Goal: Information Seeking & Learning: Learn about a topic

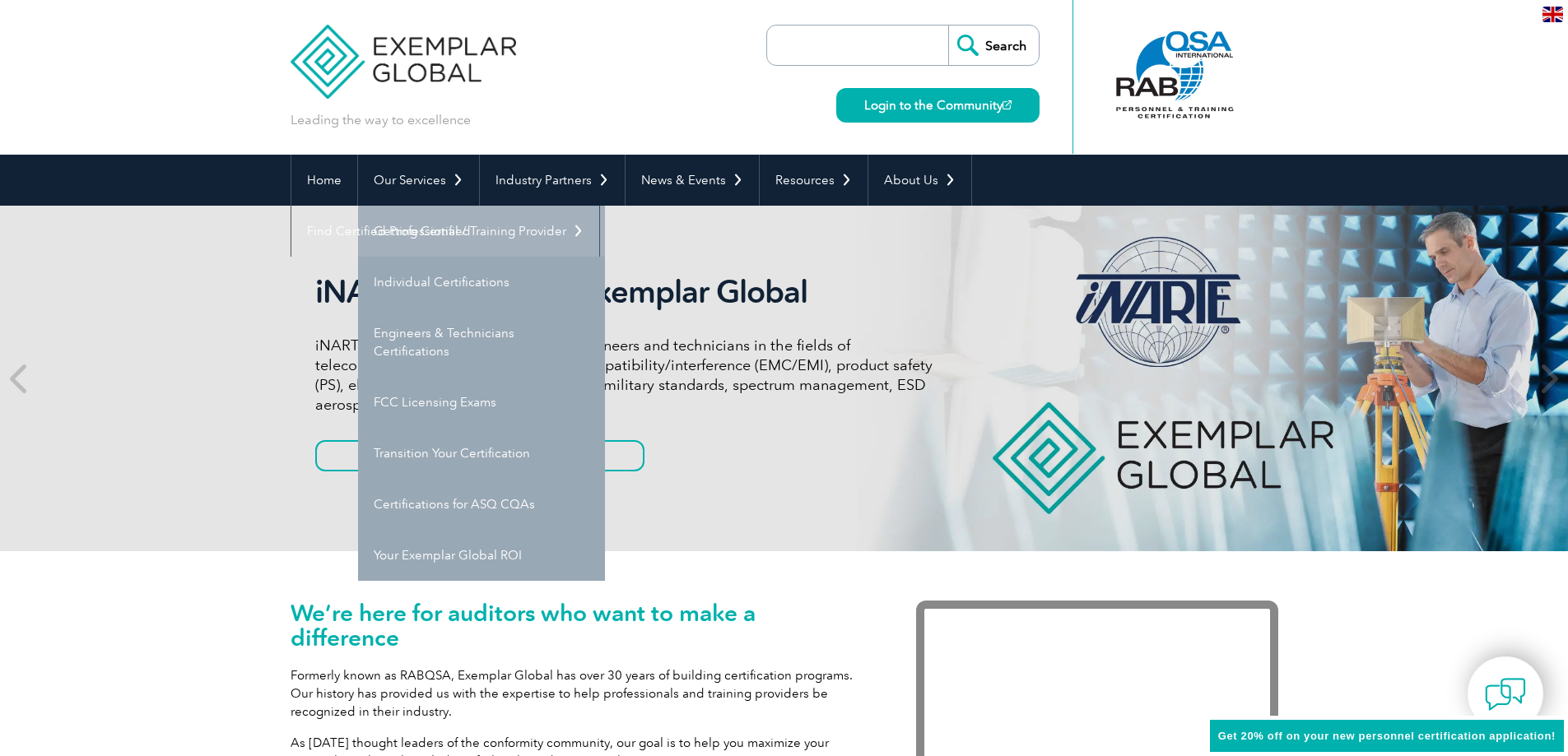
click at [412, 221] on link "Getting Certified" at bounding box center [481, 231] width 247 height 51
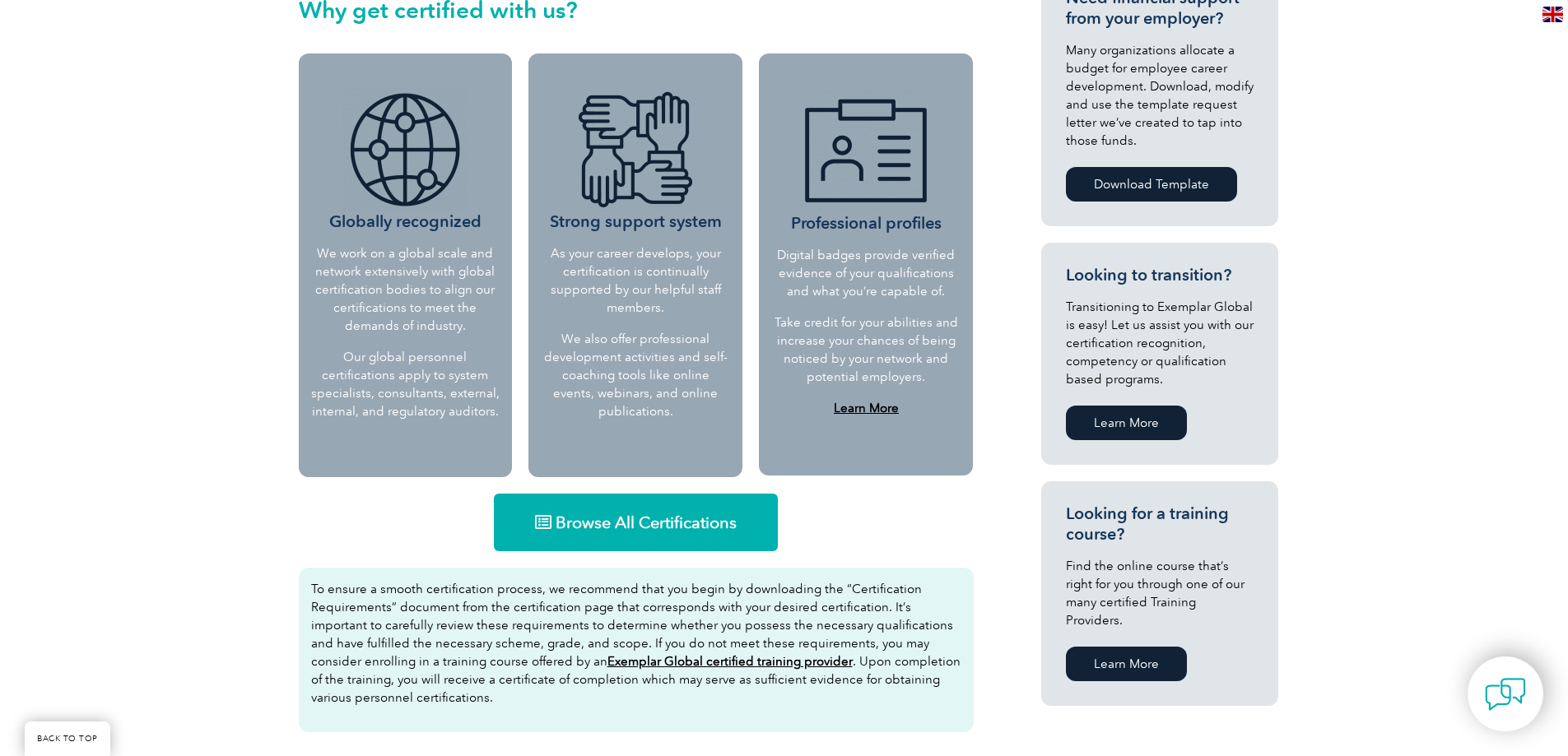
scroll to position [658, 0]
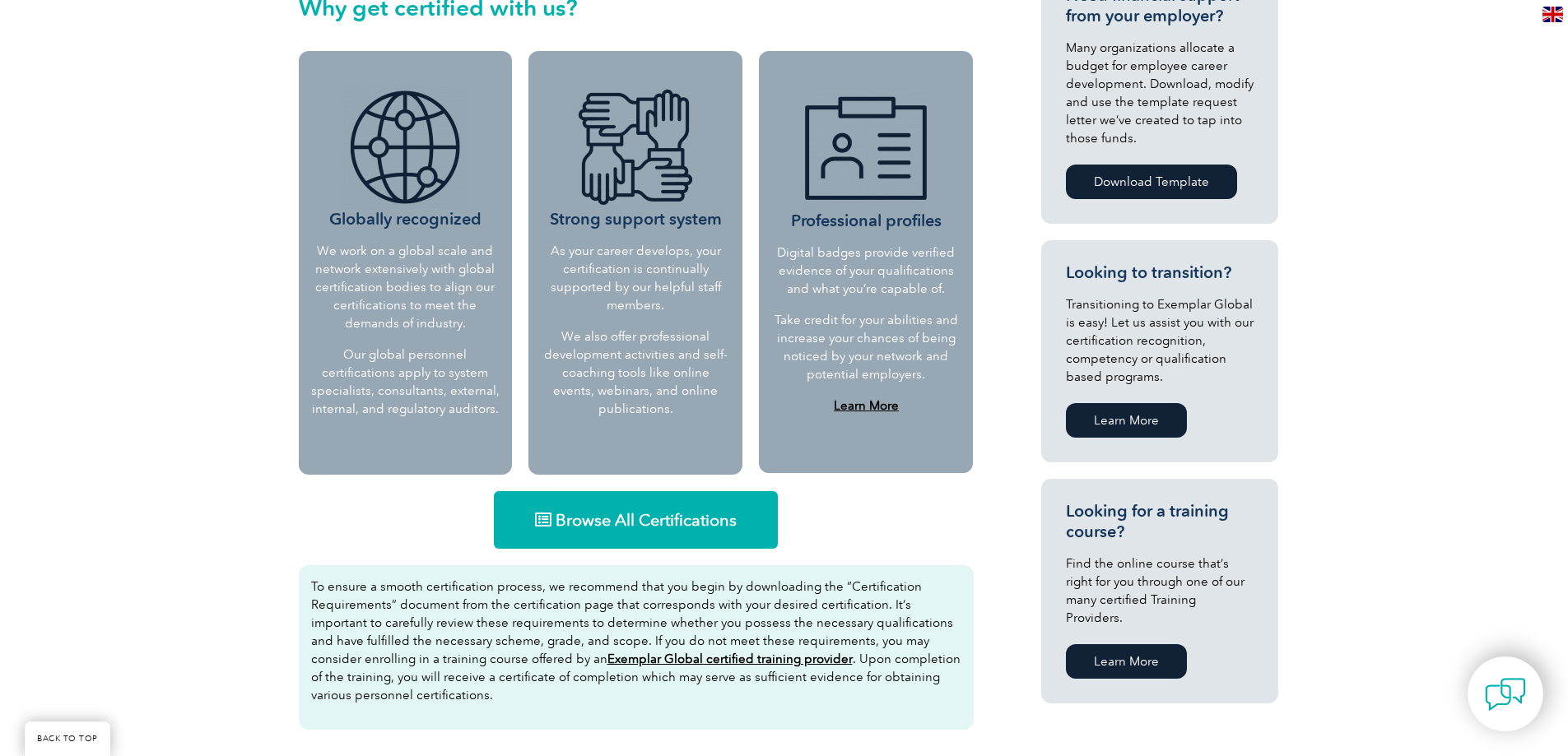
click at [643, 512] on span "Browse All Certifications" at bounding box center [646, 520] width 181 height 16
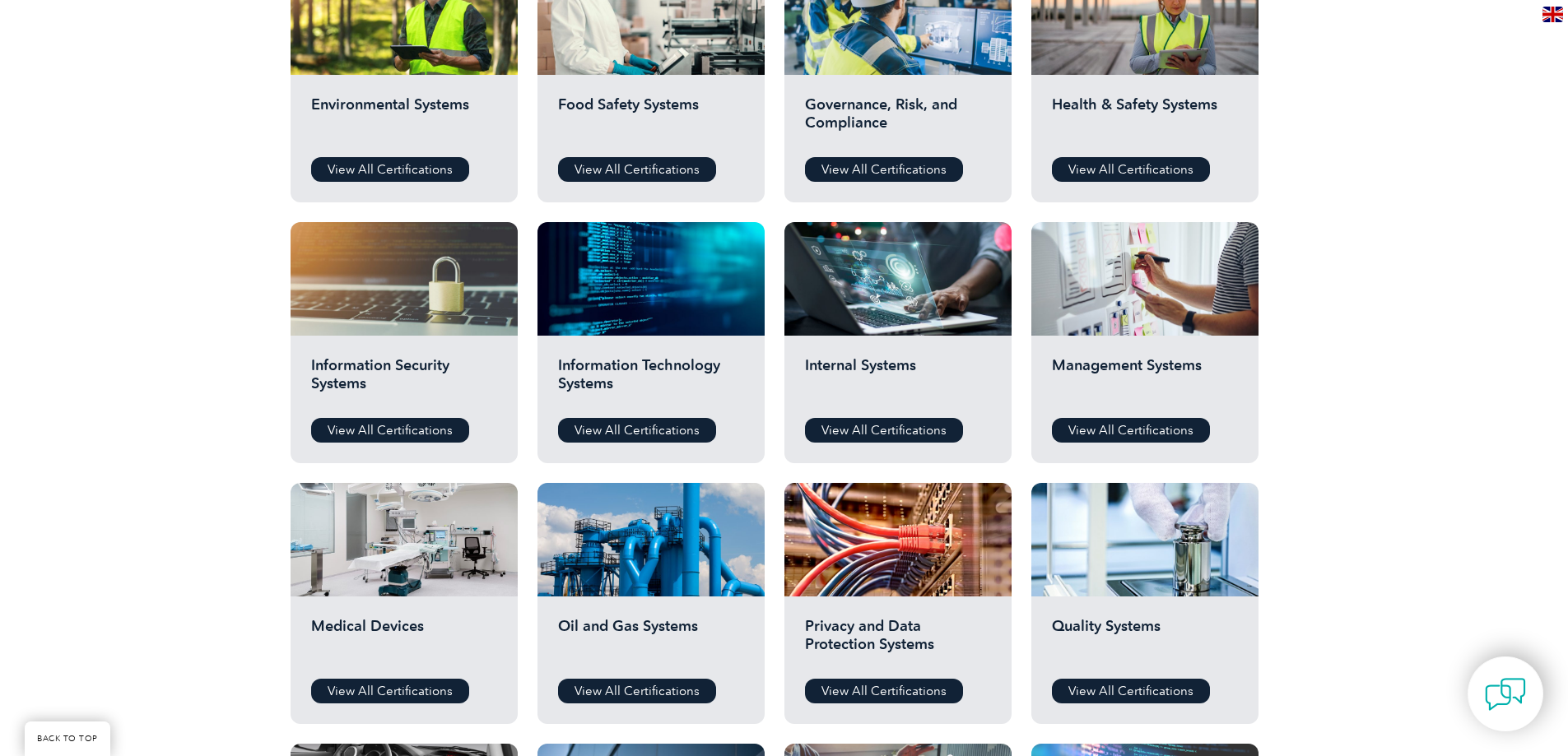
scroll to position [658, 0]
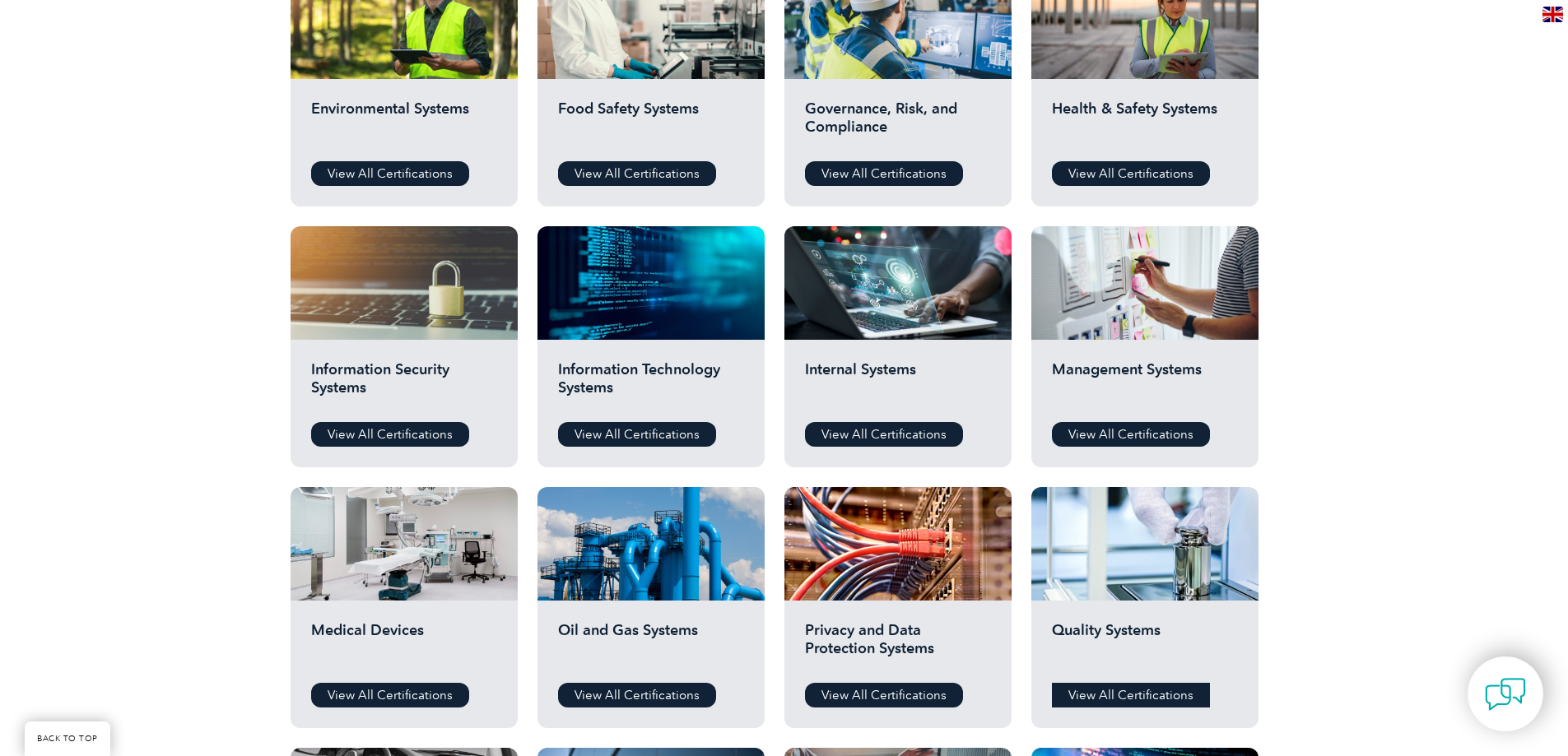
click at [1129, 685] on link "View All Certifications" at bounding box center [1130, 694] width 158 height 25
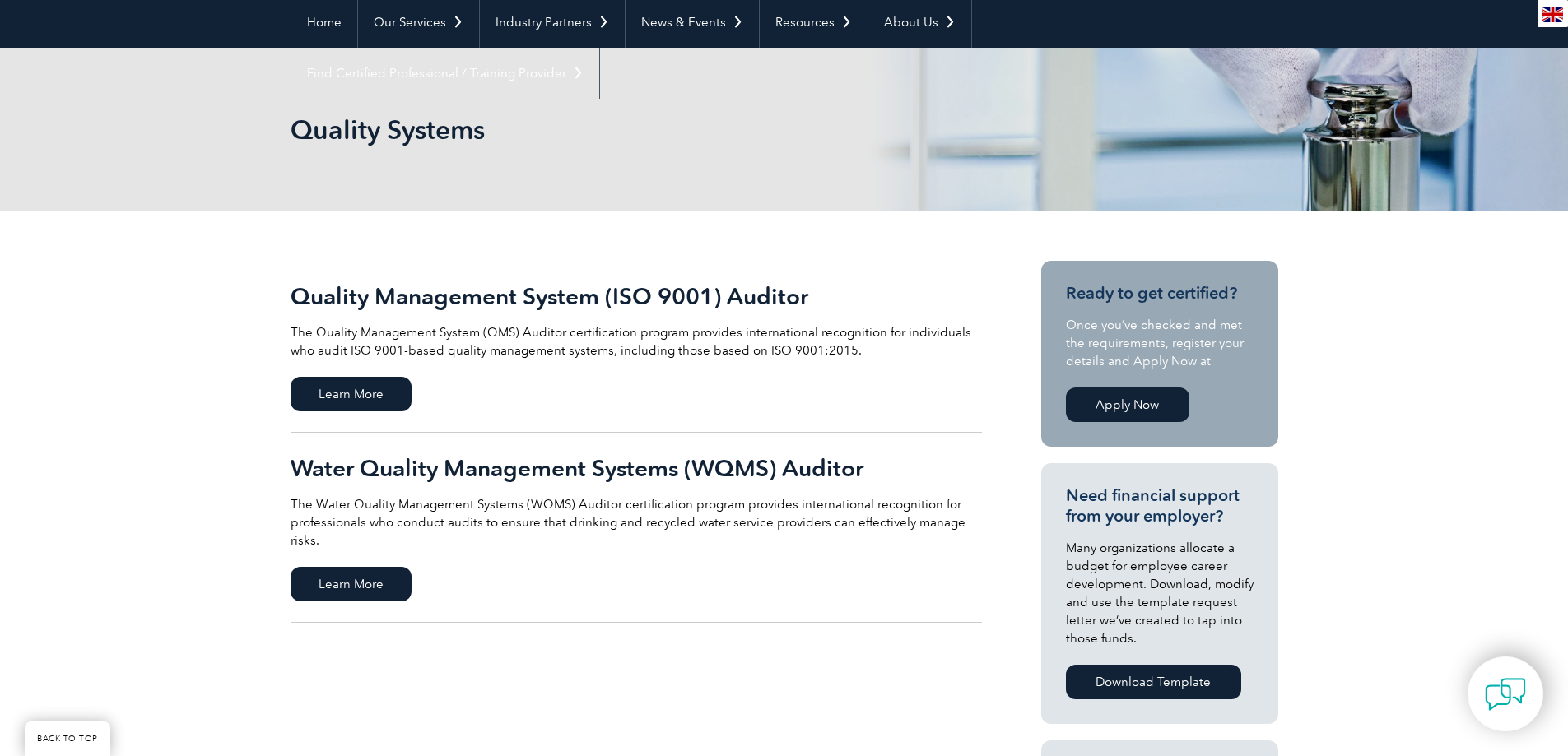
scroll to position [164, 0]
